Goal: Task Accomplishment & Management: Manage account settings

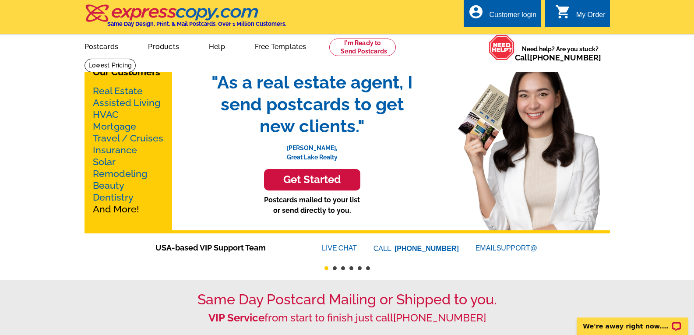
click at [494, 16] on div "Customer login" at bounding box center [512, 17] width 47 height 12
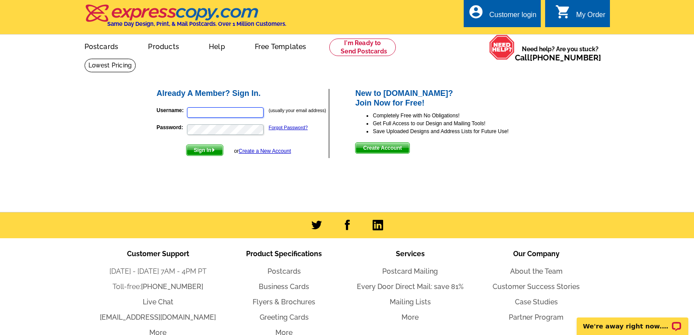
type input "realtormokelley@gmail.com"
click at [261, 113] on input "realtormokelley@gmail.com" at bounding box center [225, 112] width 77 height 11
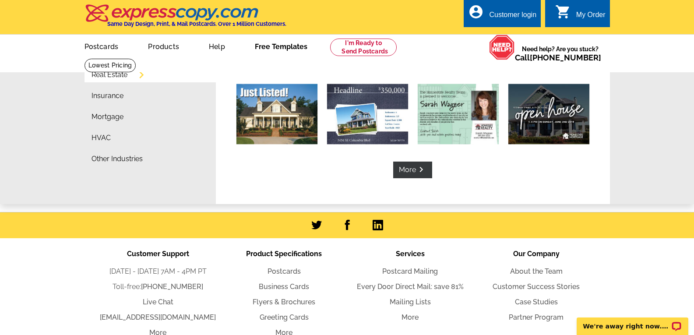
click at [642, 122] on div "Real Estate Insurance Mortgage HVAC Other Industries More keyboard_arrow_right …" at bounding box center [347, 131] width 694 height 146
